Goal: Task Accomplishment & Management: Manage account settings

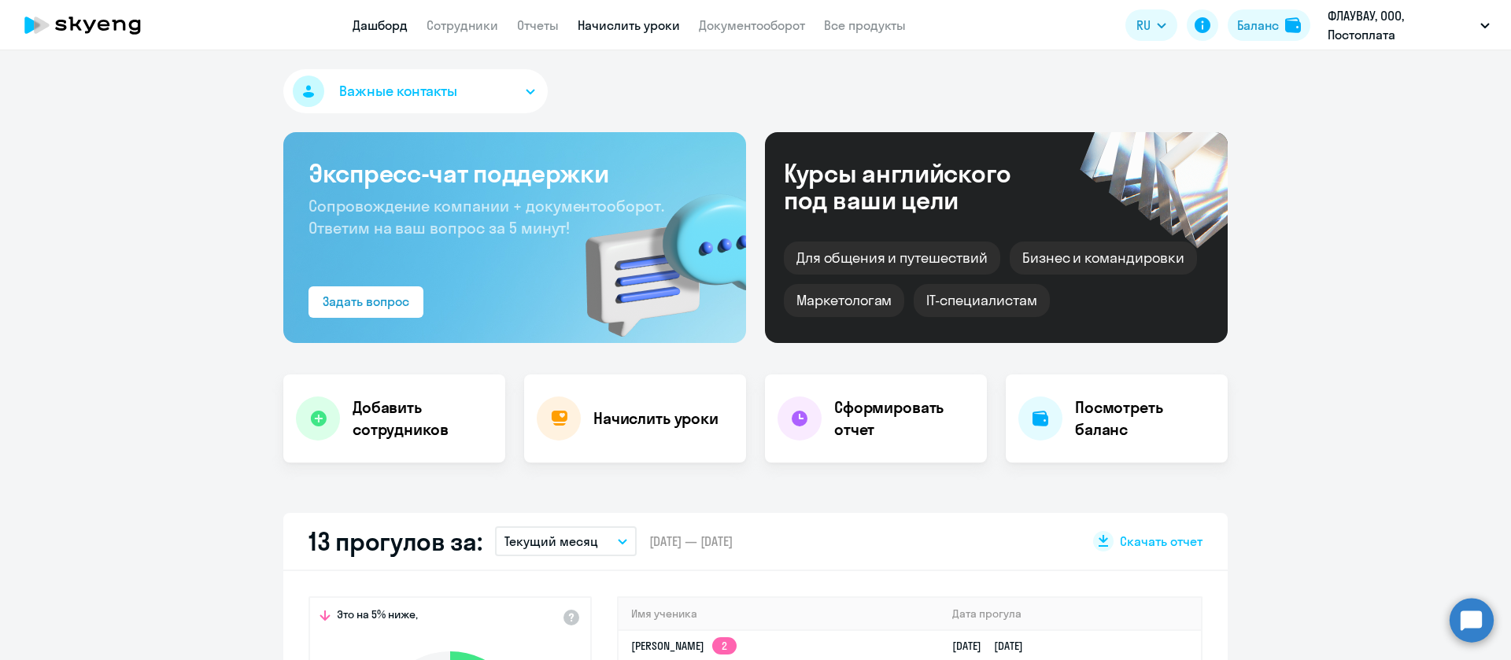
click at [631, 28] on link "Начислить уроки" at bounding box center [629, 25] width 102 height 16
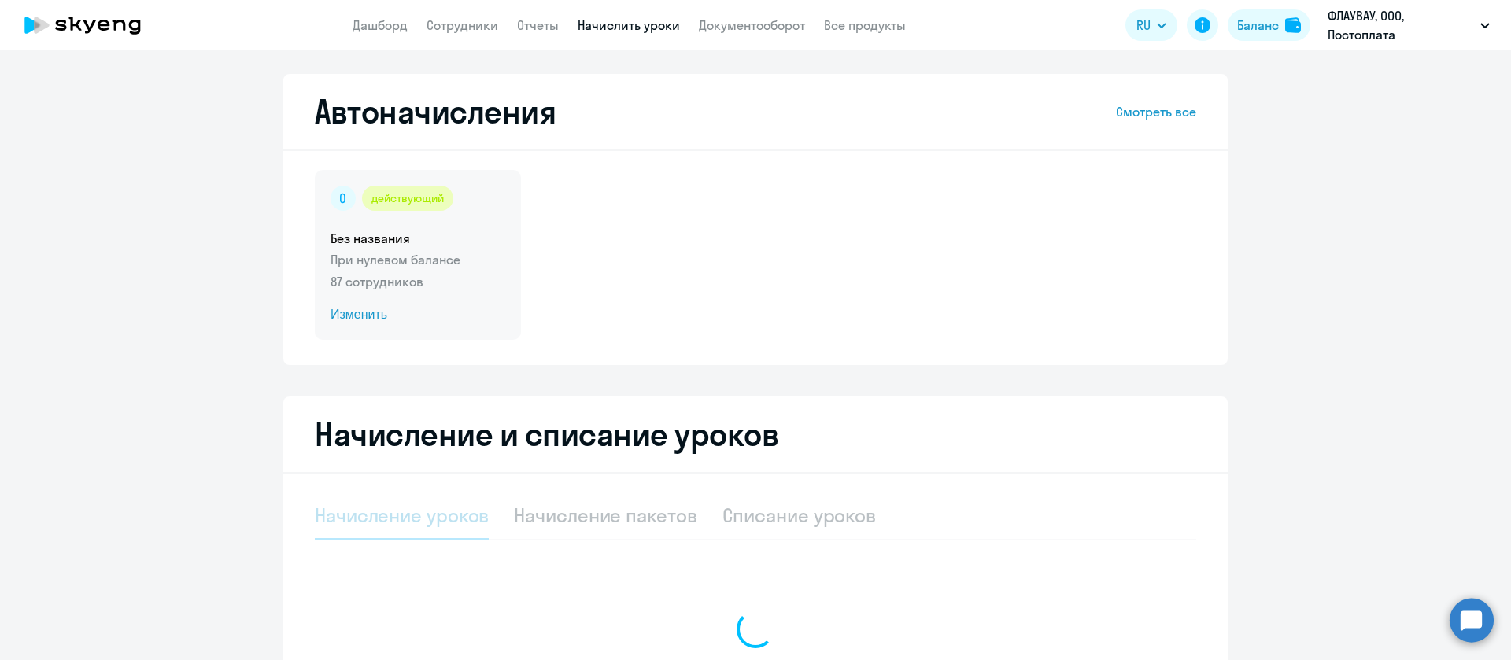
select select "10"
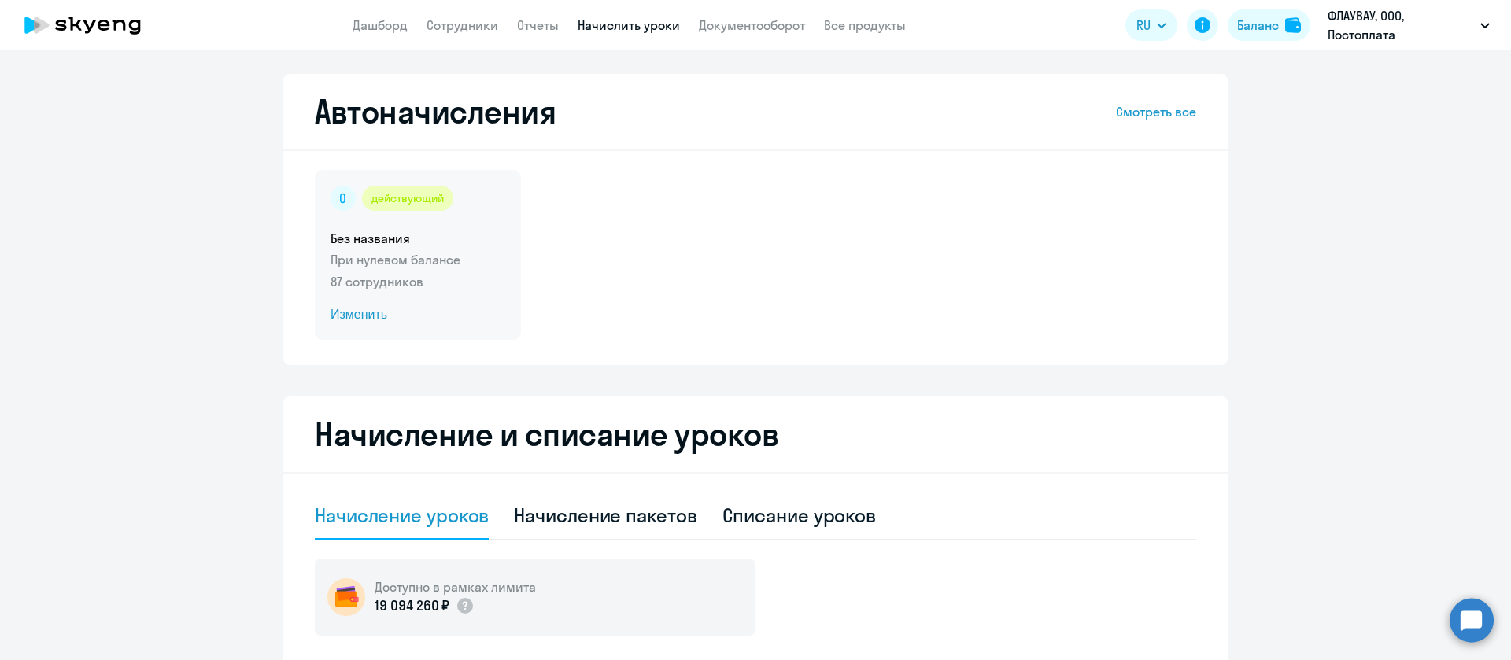
click at [354, 313] on span "Изменить" at bounding box center [418, 314] width 175 height 19
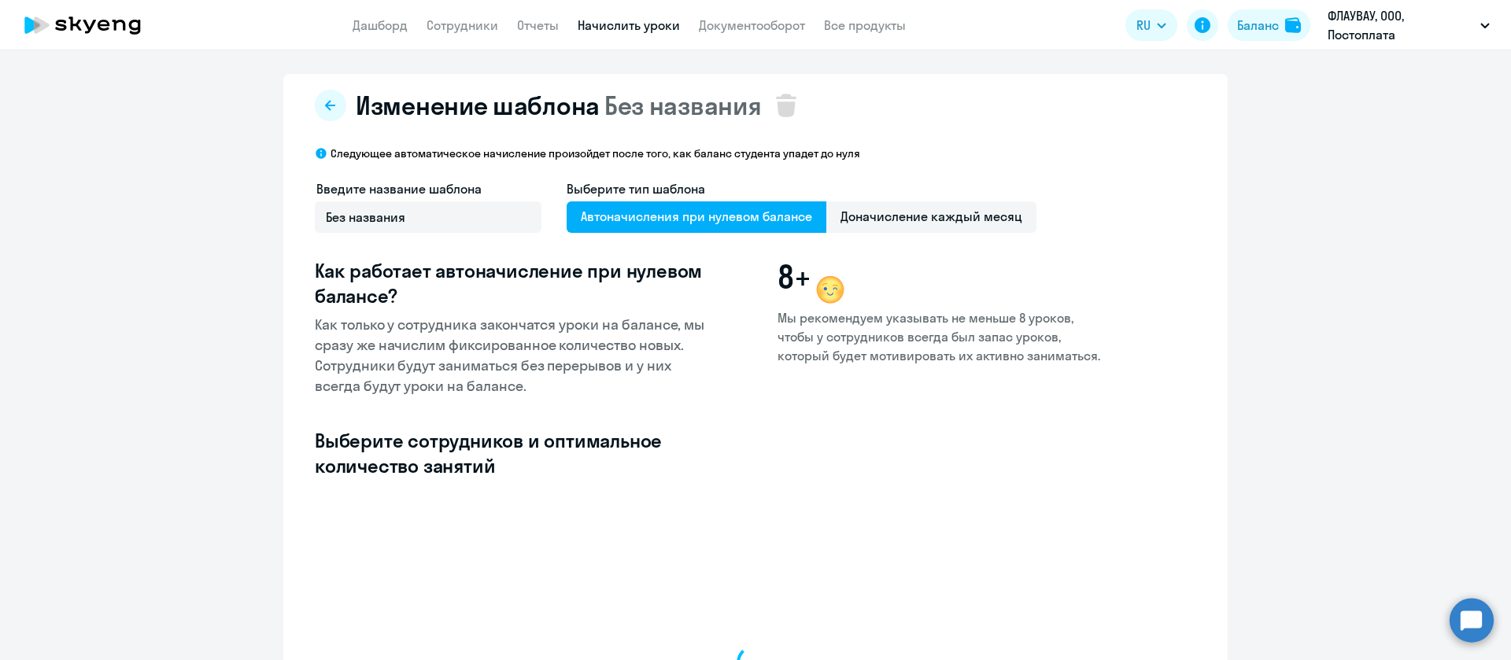
select select "10"
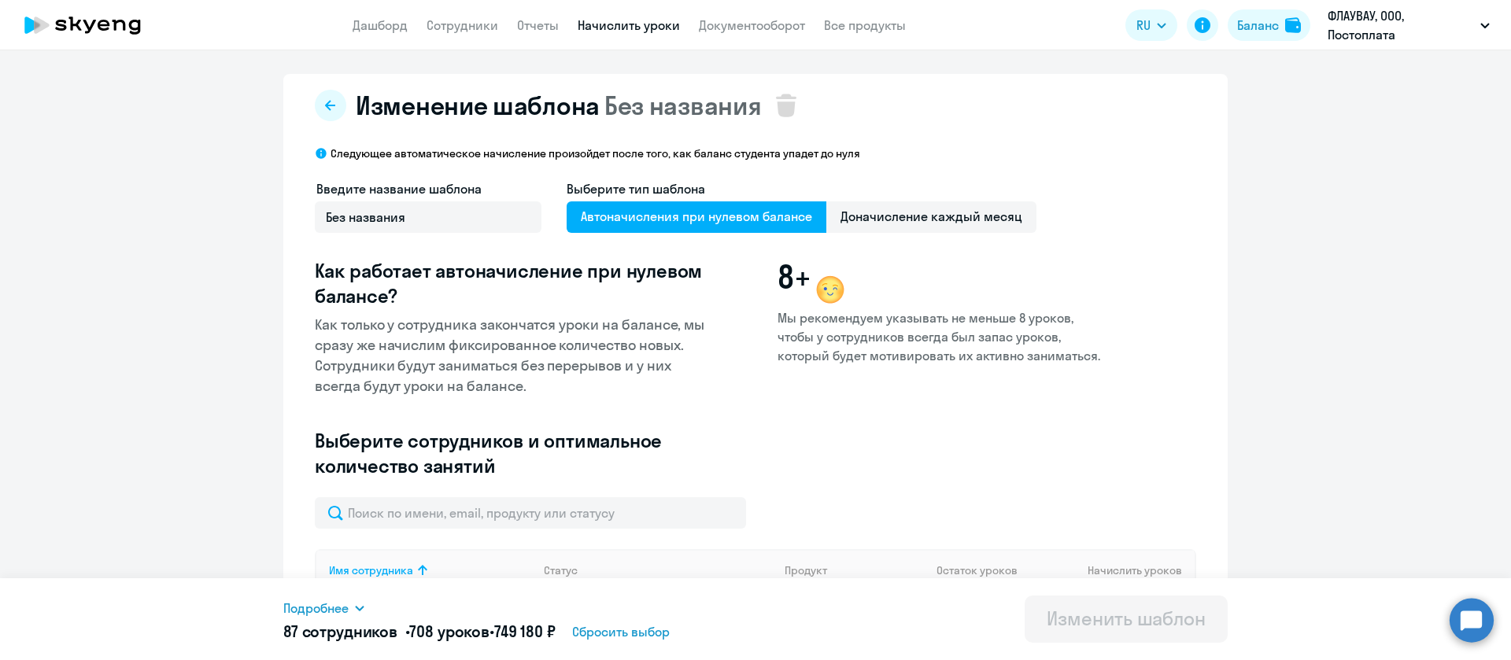
click at [588, 29] on link "Начислить уроки" at bounding box center [629, 25] width 102 height 16
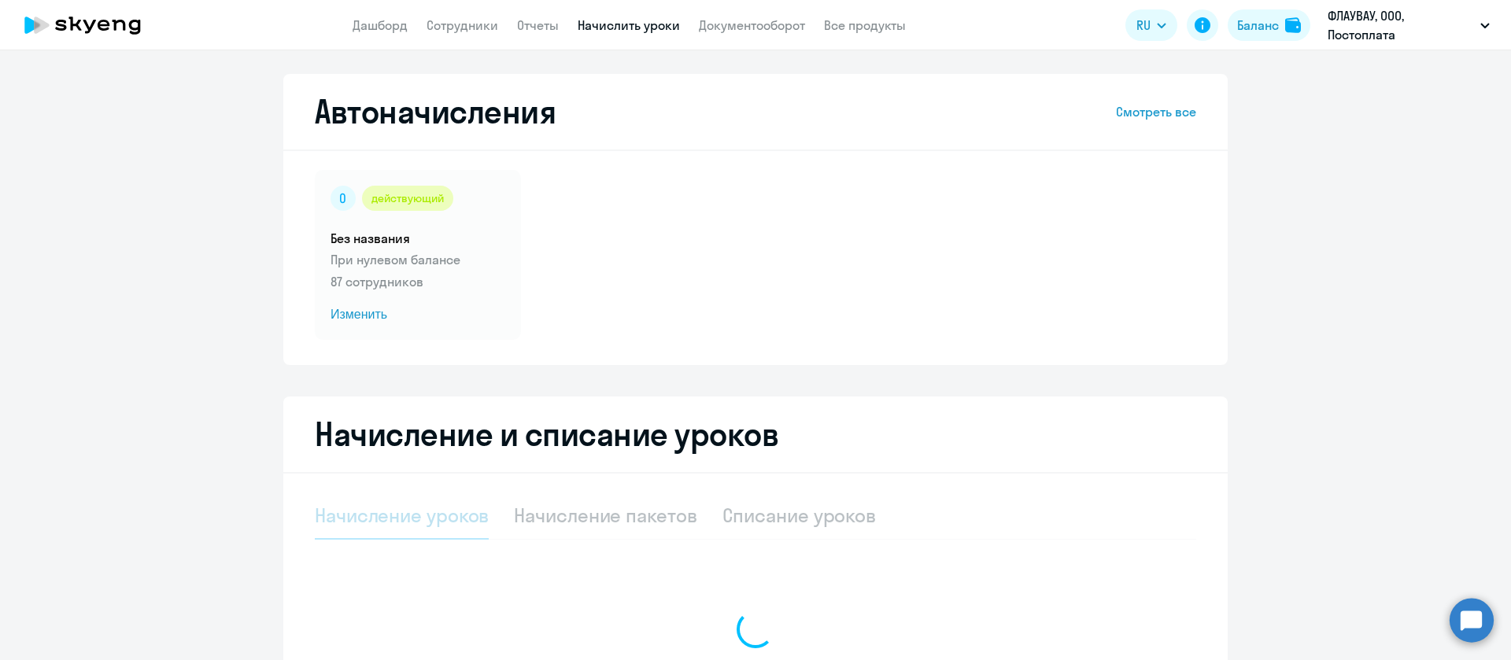
select select "10"
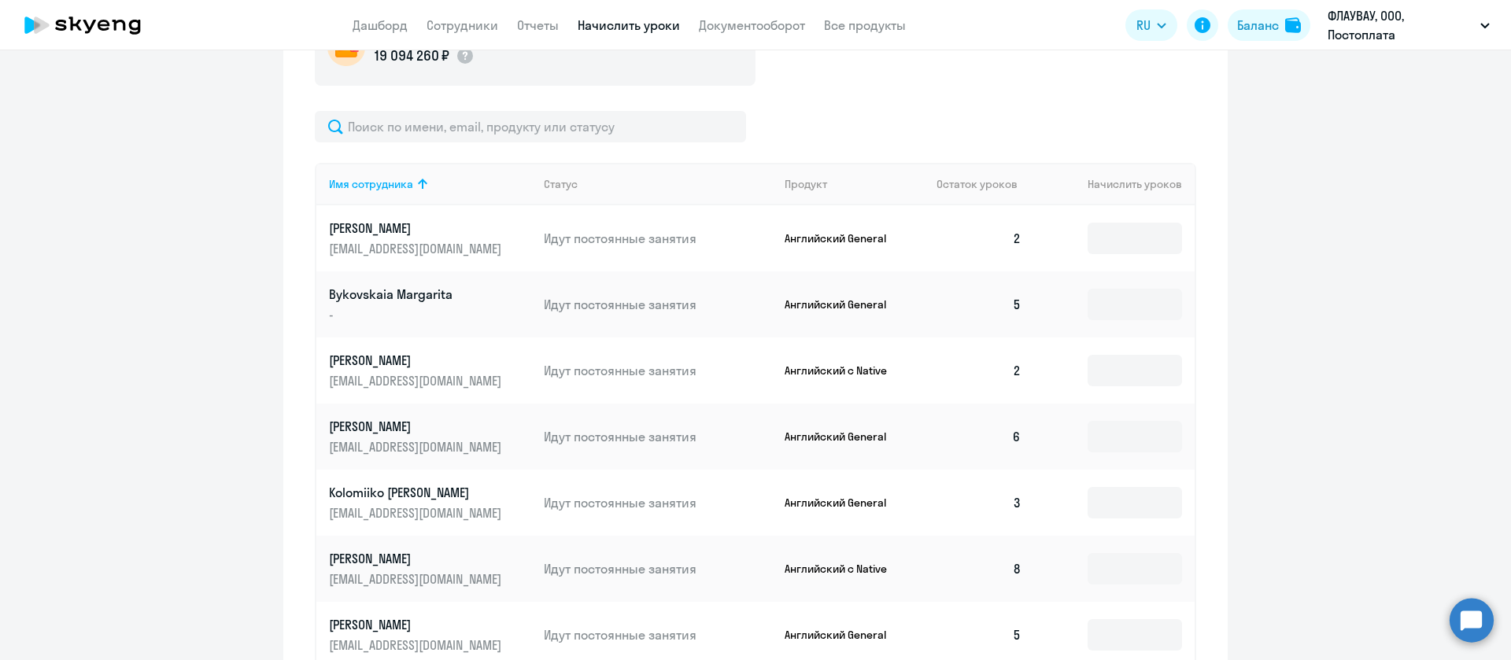
scroll to position [642, 0]
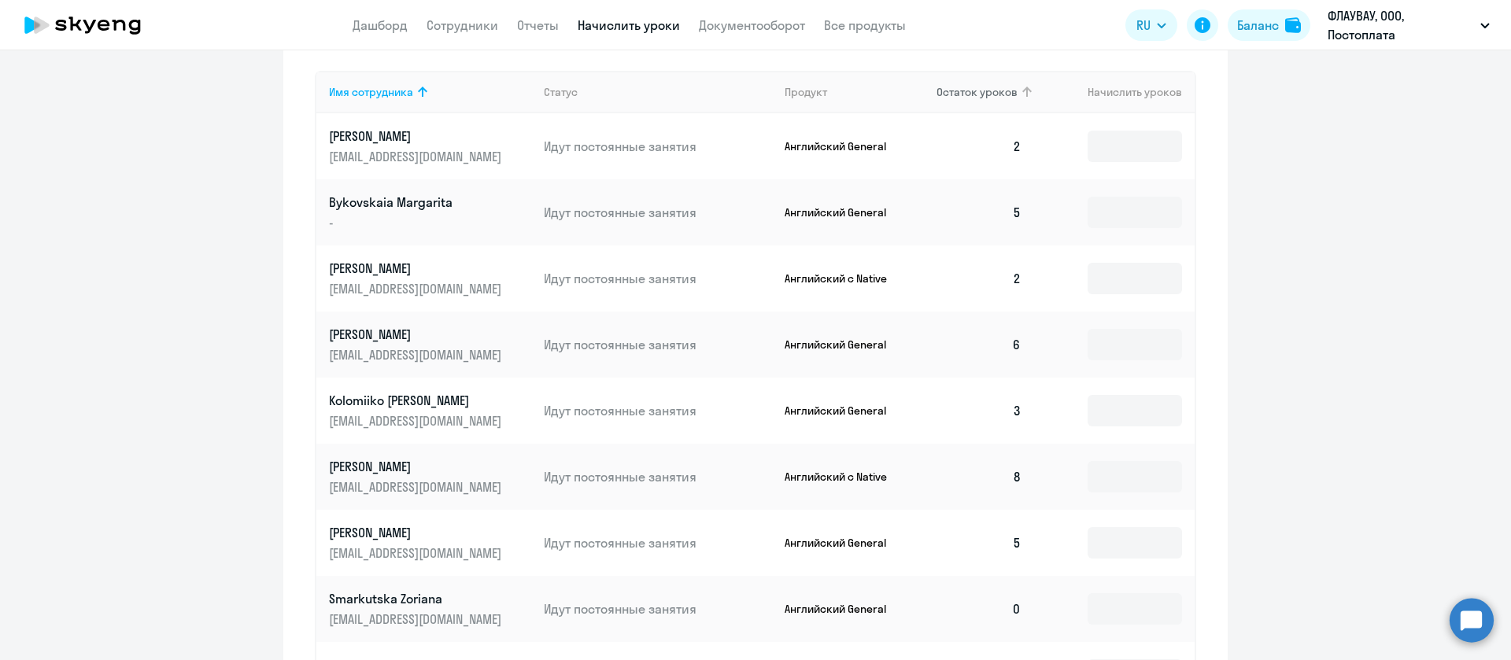
click at [987, 88] on span "Остаток уроков" at bounding box center [977, 92] width 81 height 14
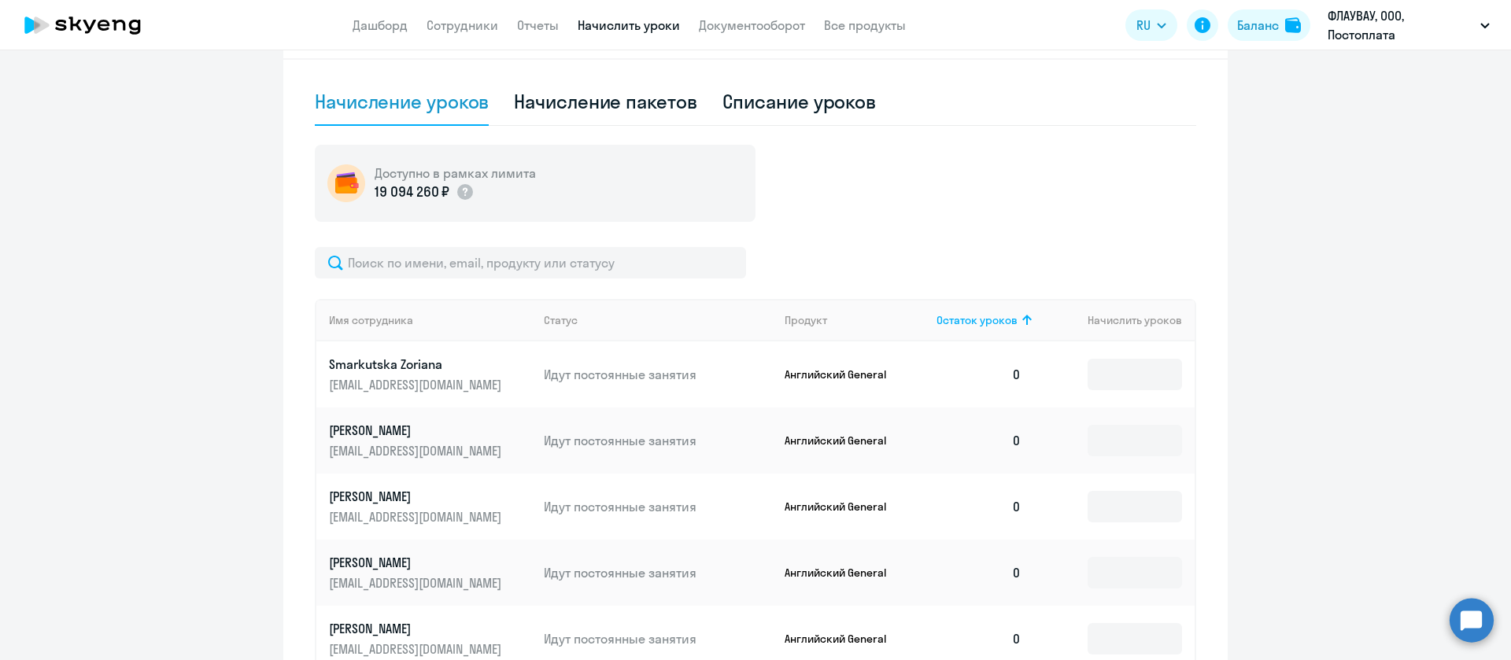
scroll to position [0, 0]
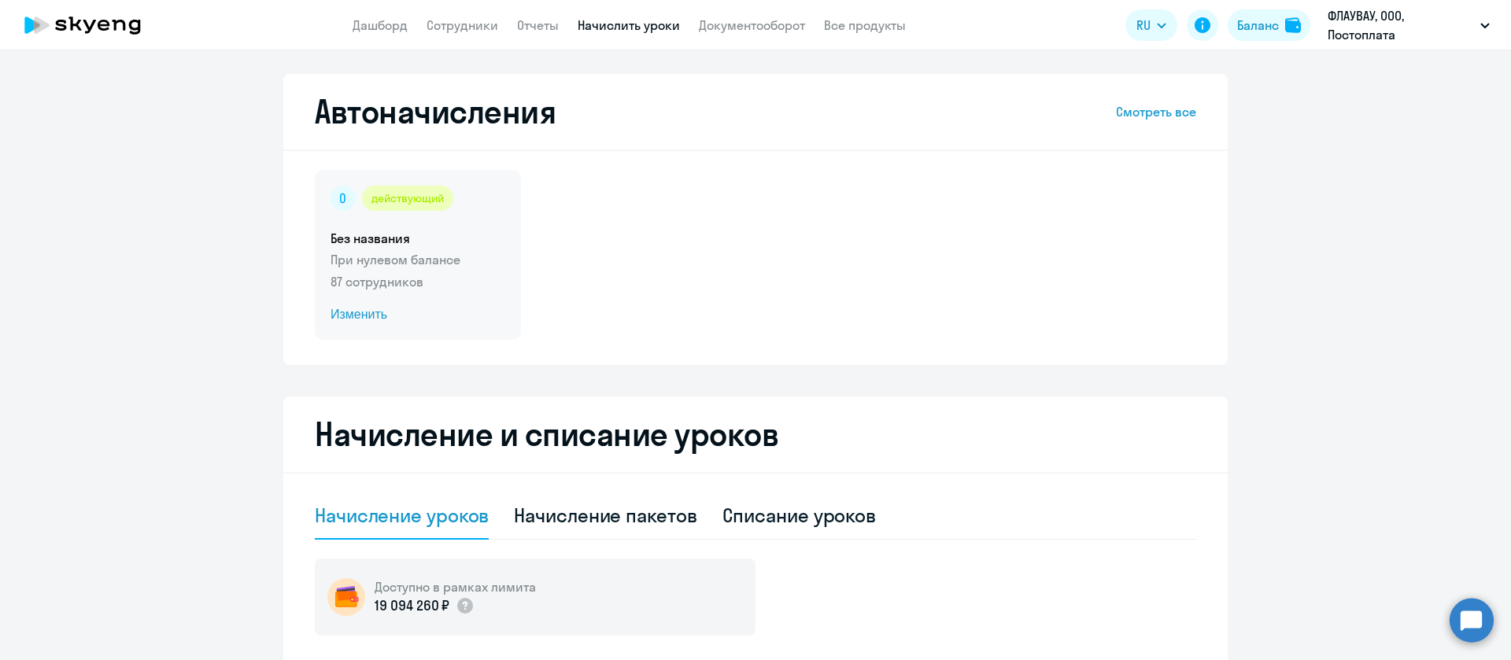
click at [341, 322] on span "Изменить" at bounding box center [418, 314] width 175 height 19
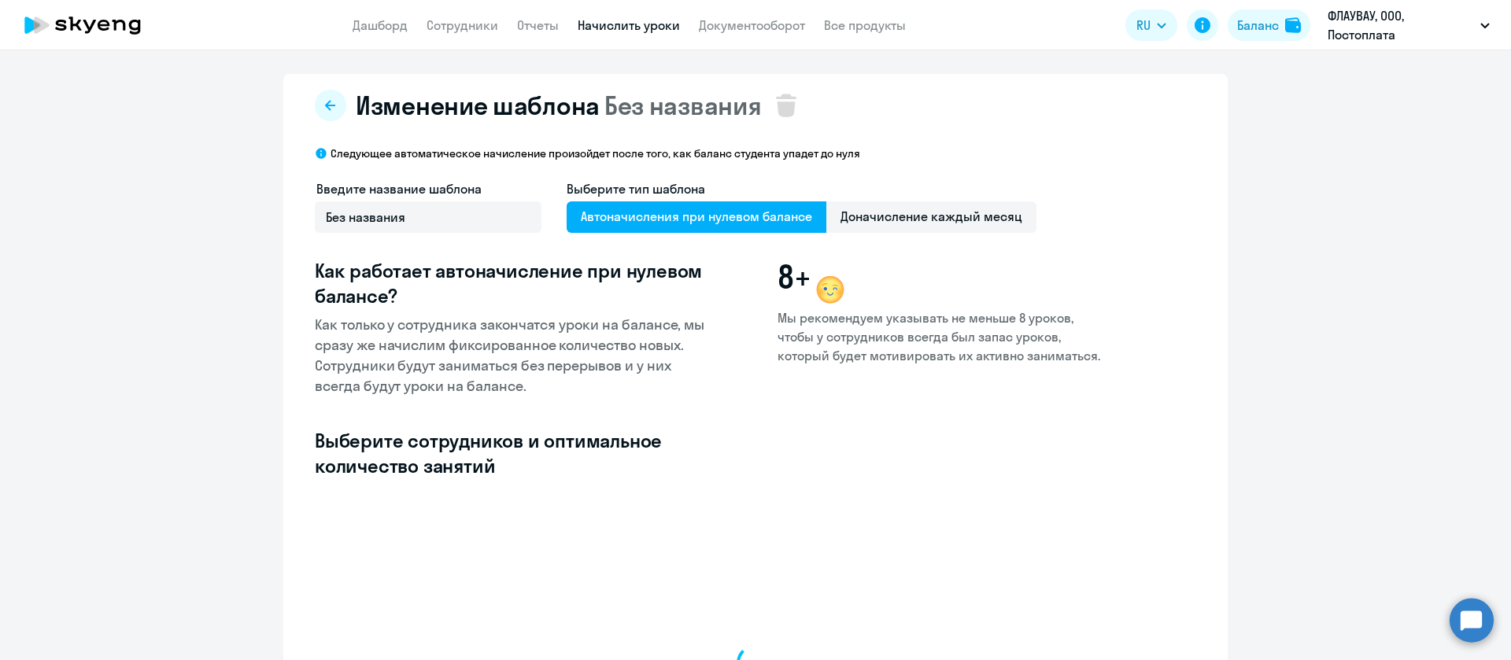
select select "10"
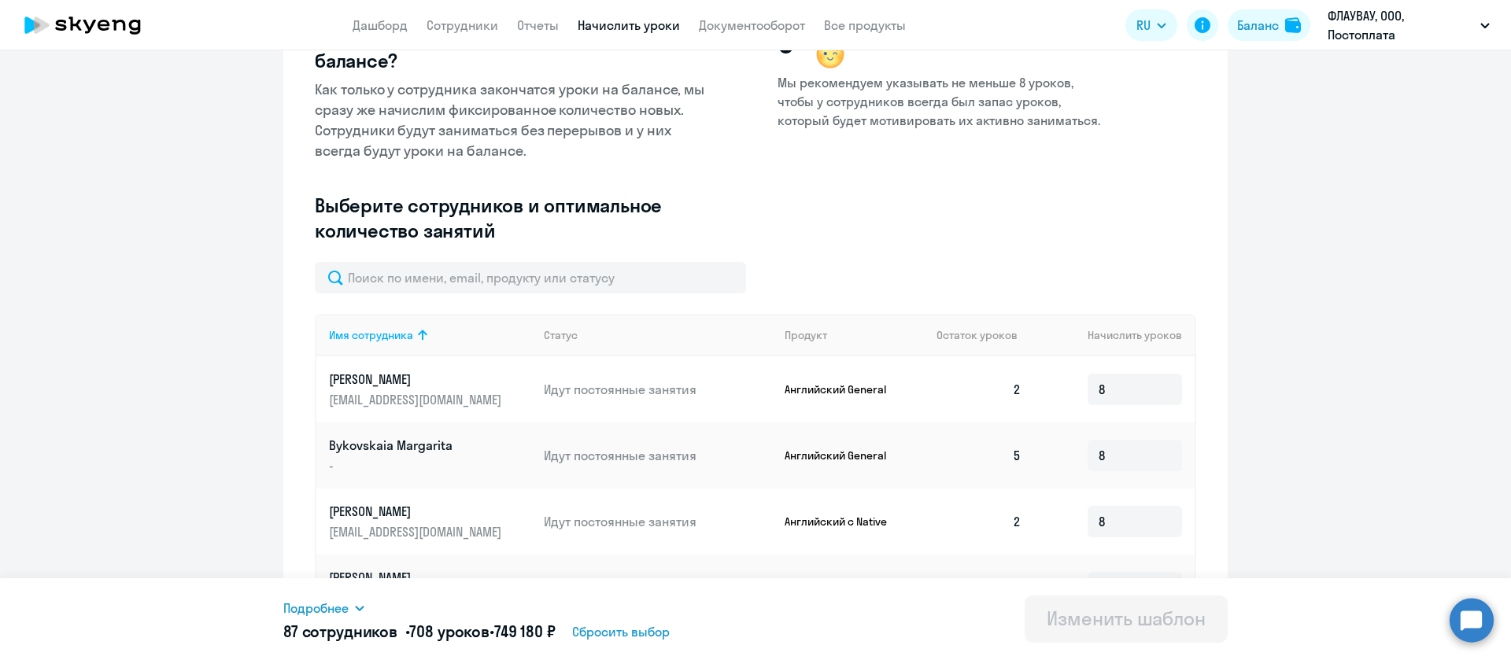
scroll to position [240, 0]
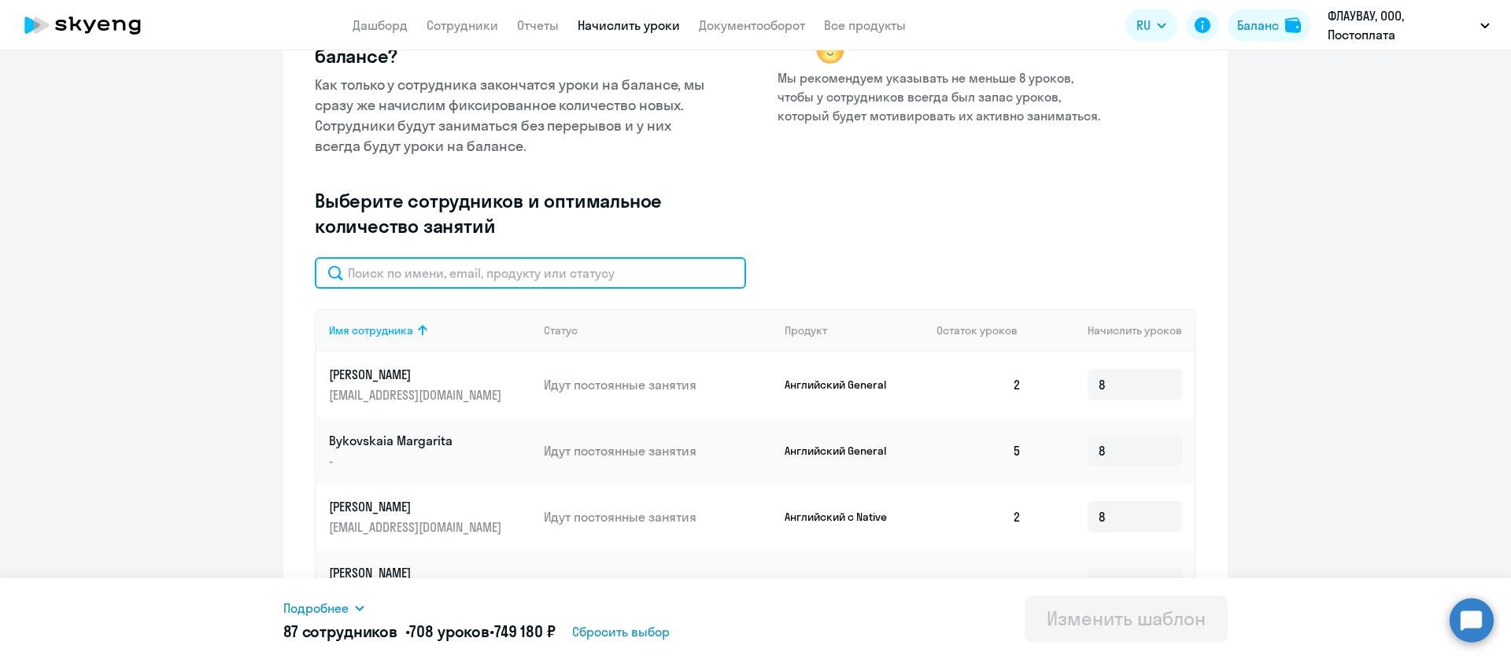
click at [479, 279] on input "text" at bounding box center [530, 272] width 431 height 31
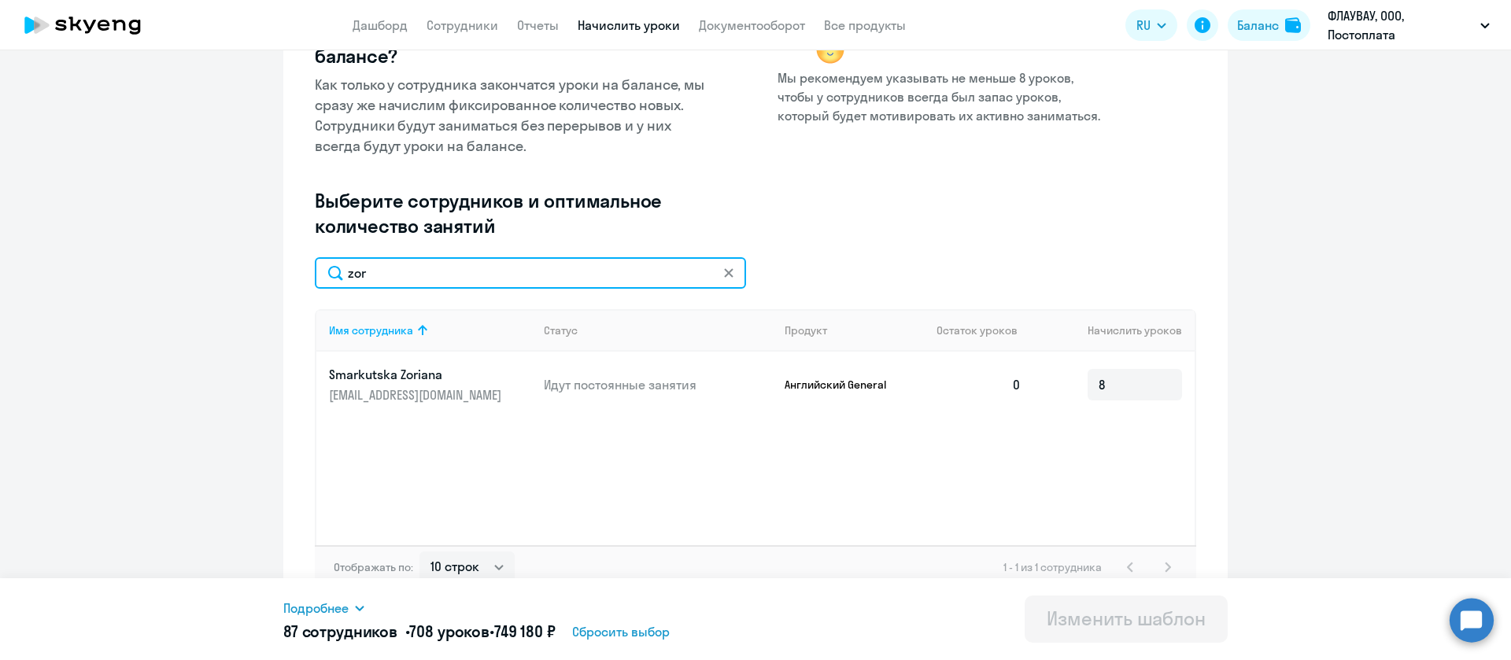
type input "zor"
